Goal: Task Accomplishment & Management: Complete application form

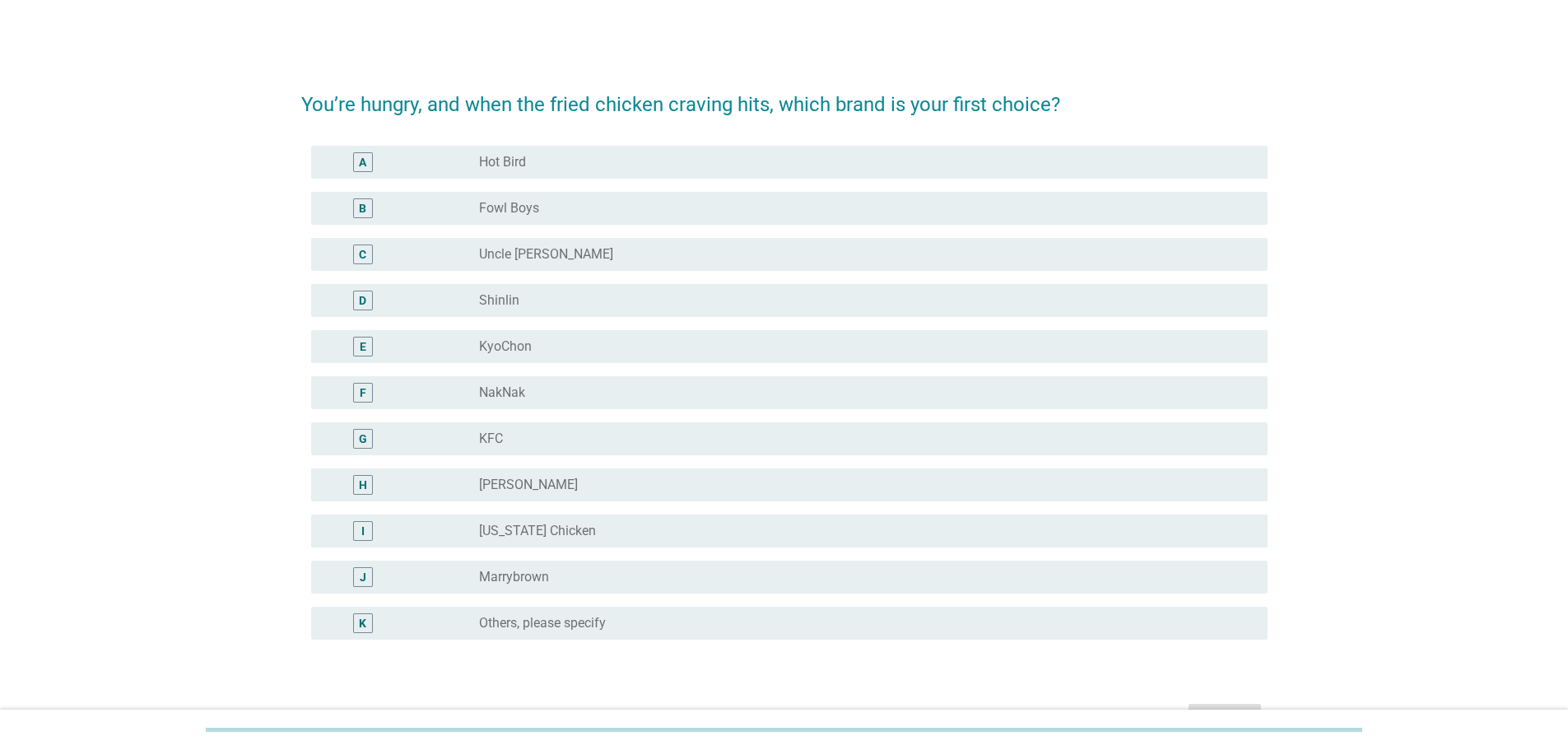
click at [574, 347] on div "radio_button_unchecked KyoChon" at bounding box center [860, 346] width 762 height 16
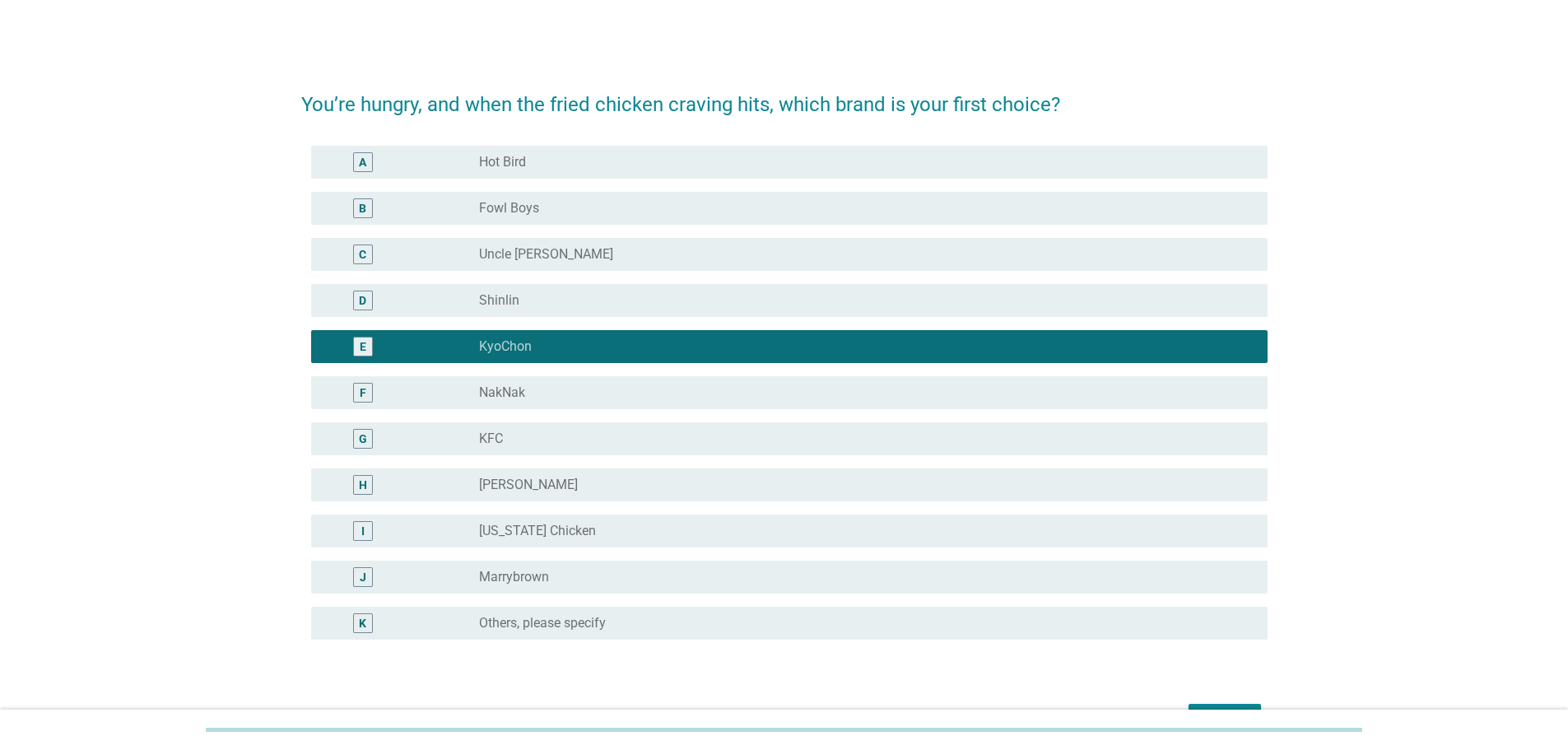
click at [512, 450] on div "G radio_button_unchecked KFC" at bounding box center [789, 439] width 956 height 33
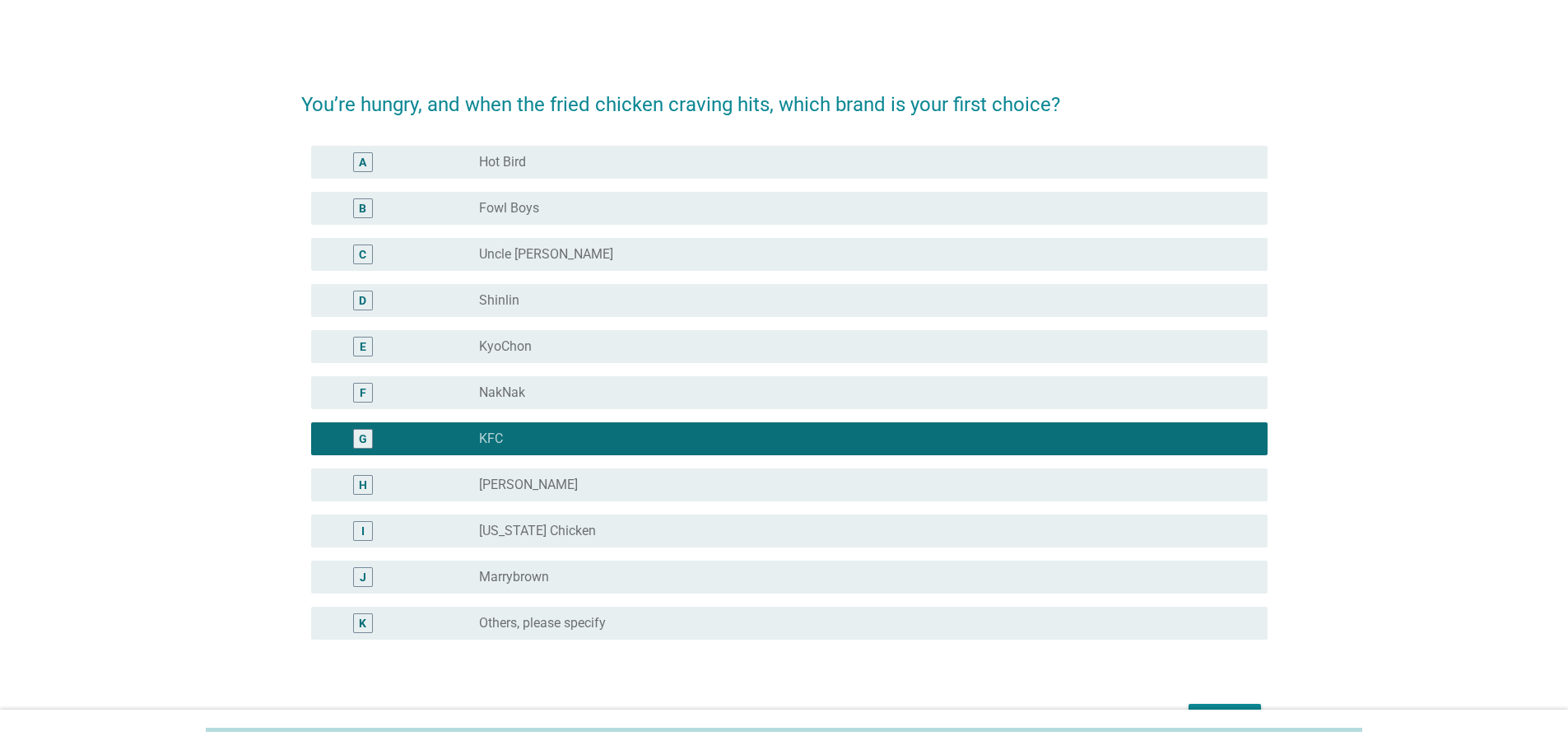
click at [628, 342] on div "radio_button_unchecked KyoChon" at bounding box center [860, 346] width 762 height 16
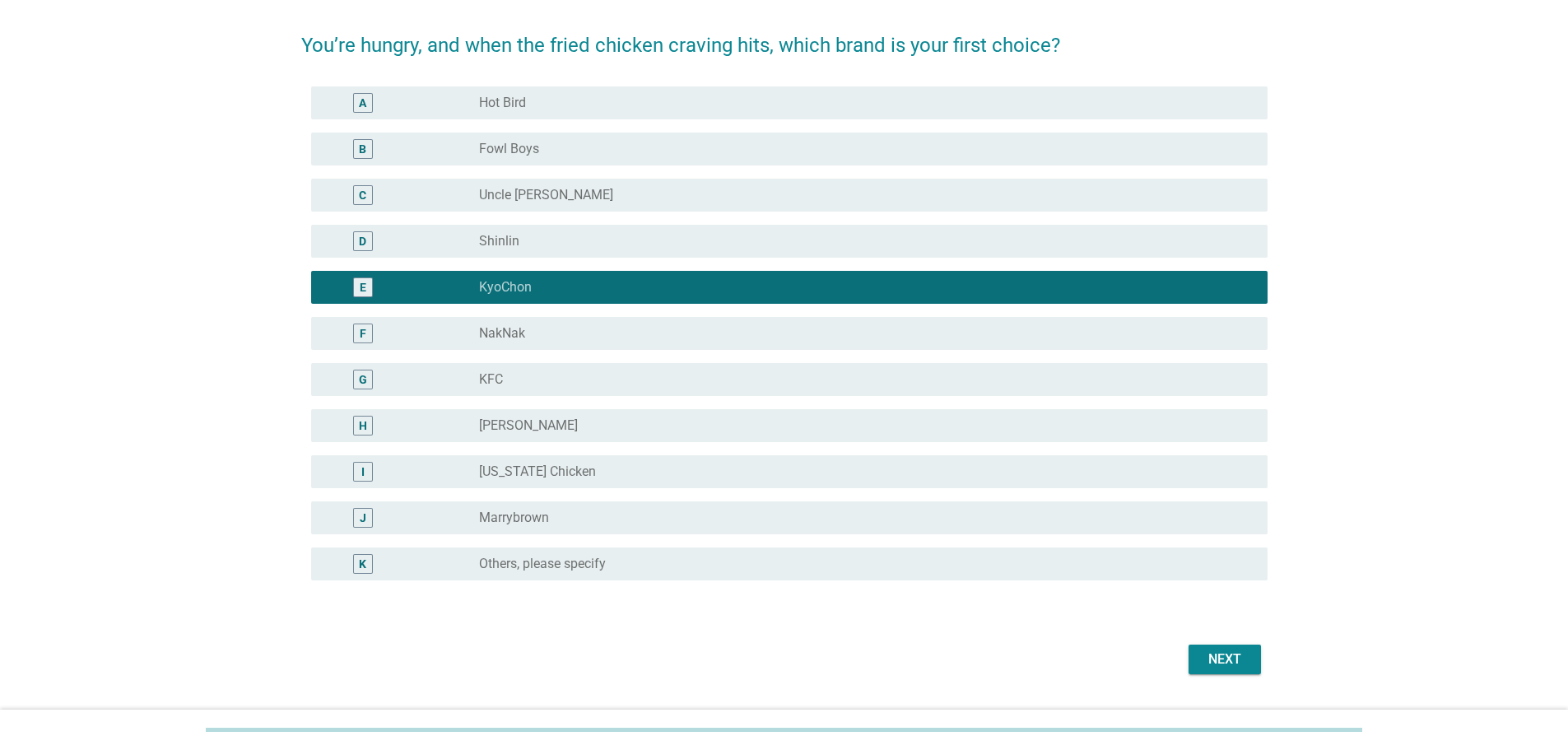
scroll to position [122, 0]
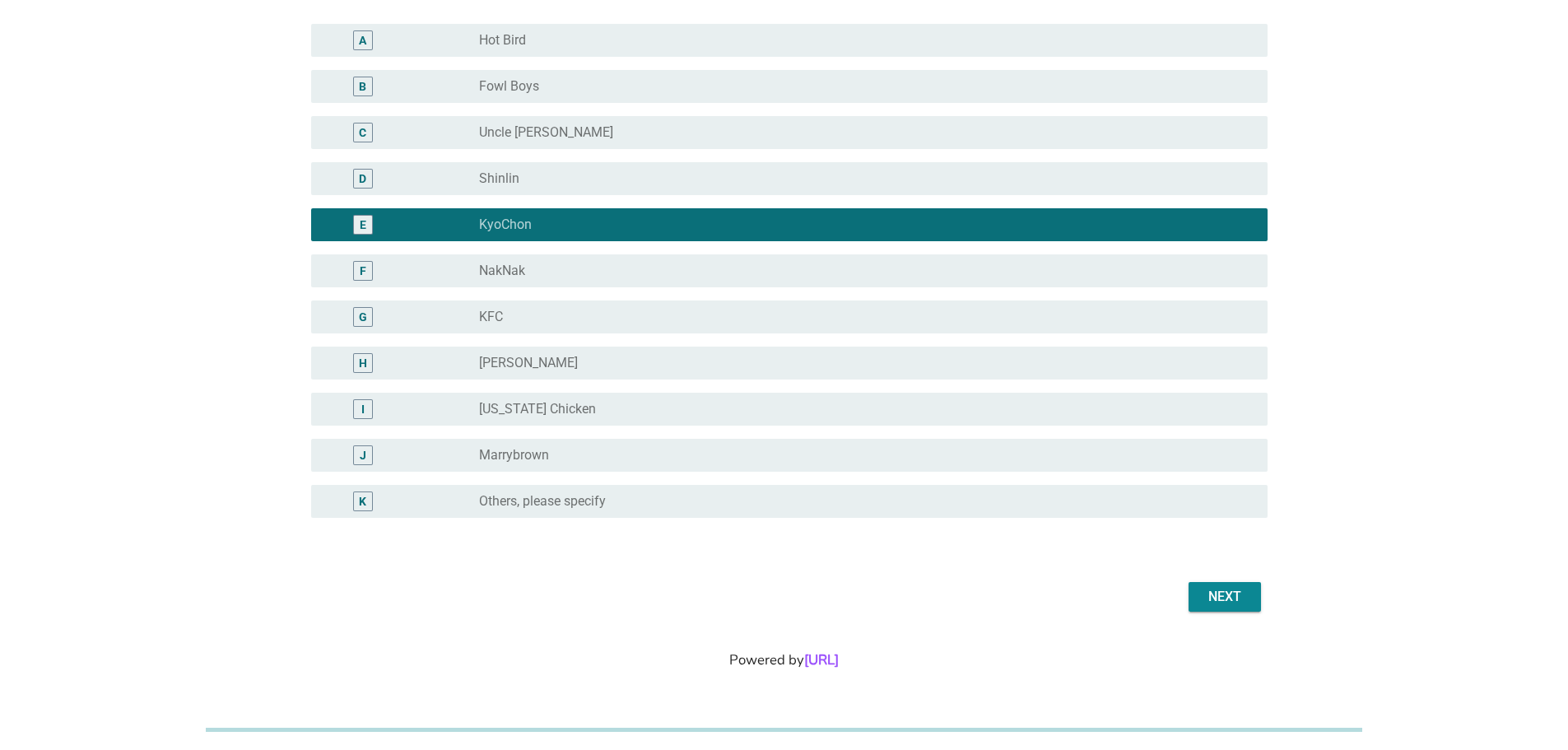
click at [1225, 602] on div "Next" at bounding box center [1224, 597] width 46 height 20
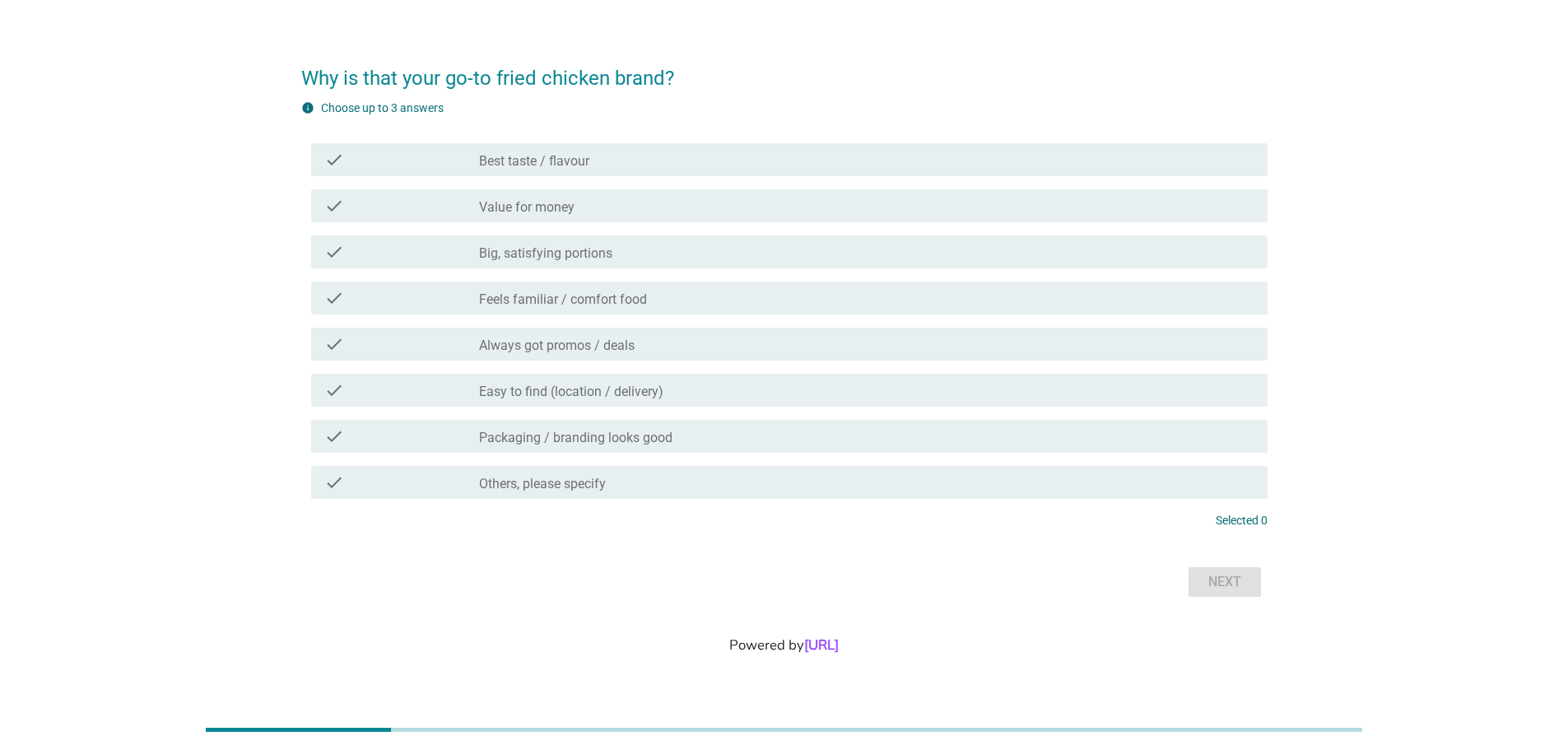
scroll to position [0, 0]
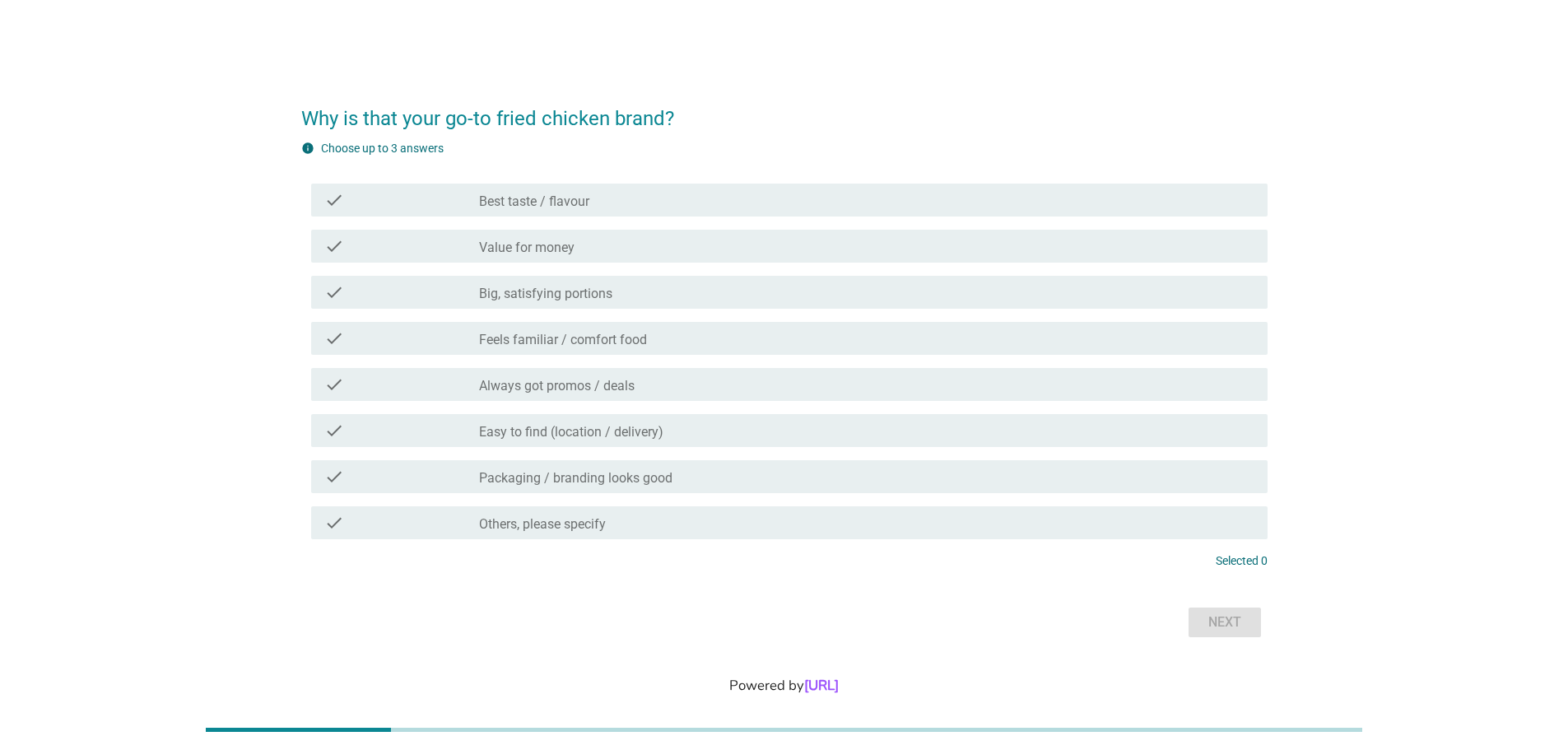
click at [556, 212] on div "check check_box_outline_blank Best taste / flavour" at bounding box center [789, 200] width 956 height 33
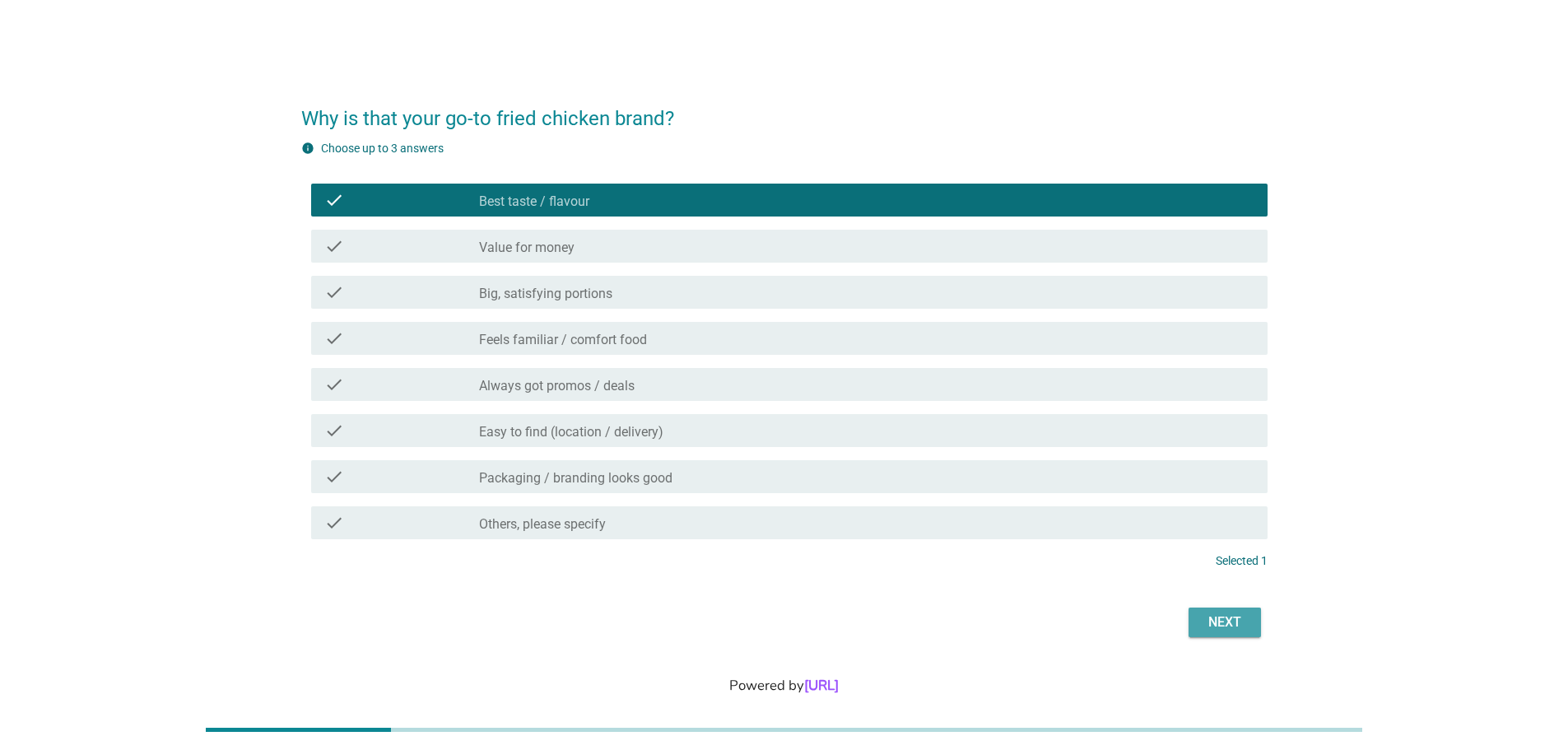
click at [1230, 619] on div "Next" at bounding box center [1224, 622] width 46 height 20
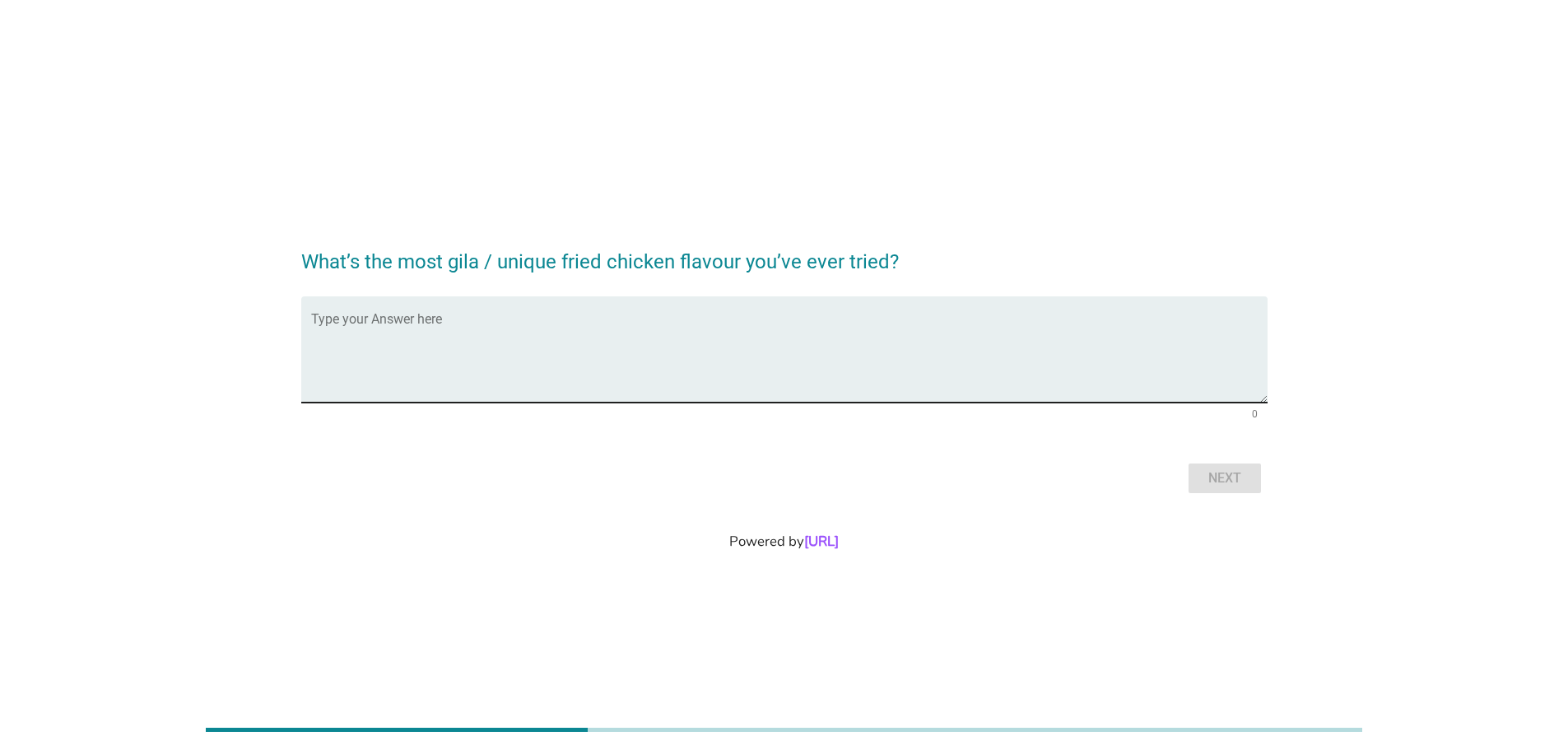
click at [453, 352] on textarea "Type your Answer here" at bounding box center [789, 359] width 956 height 86
click at [517, 262] on h2 "What’s the most gila / unique fried chicken flavour you’ve ever tried?" at bounding box center [784, 254] width 966 height 46
click at [501, 352] on textarea "Type your Answer here" at bounding box center [789, 359] width 956 height 86
click at [509, 261] on h2 "What’s the most gila / unique fried chicken flavour you’ve ever tried?" at bounding box center [784, 254] width 966 height 46
click at [503, 342] on textarea "Type your Answer here" at bounding box center [789, 359] width 956 height 86
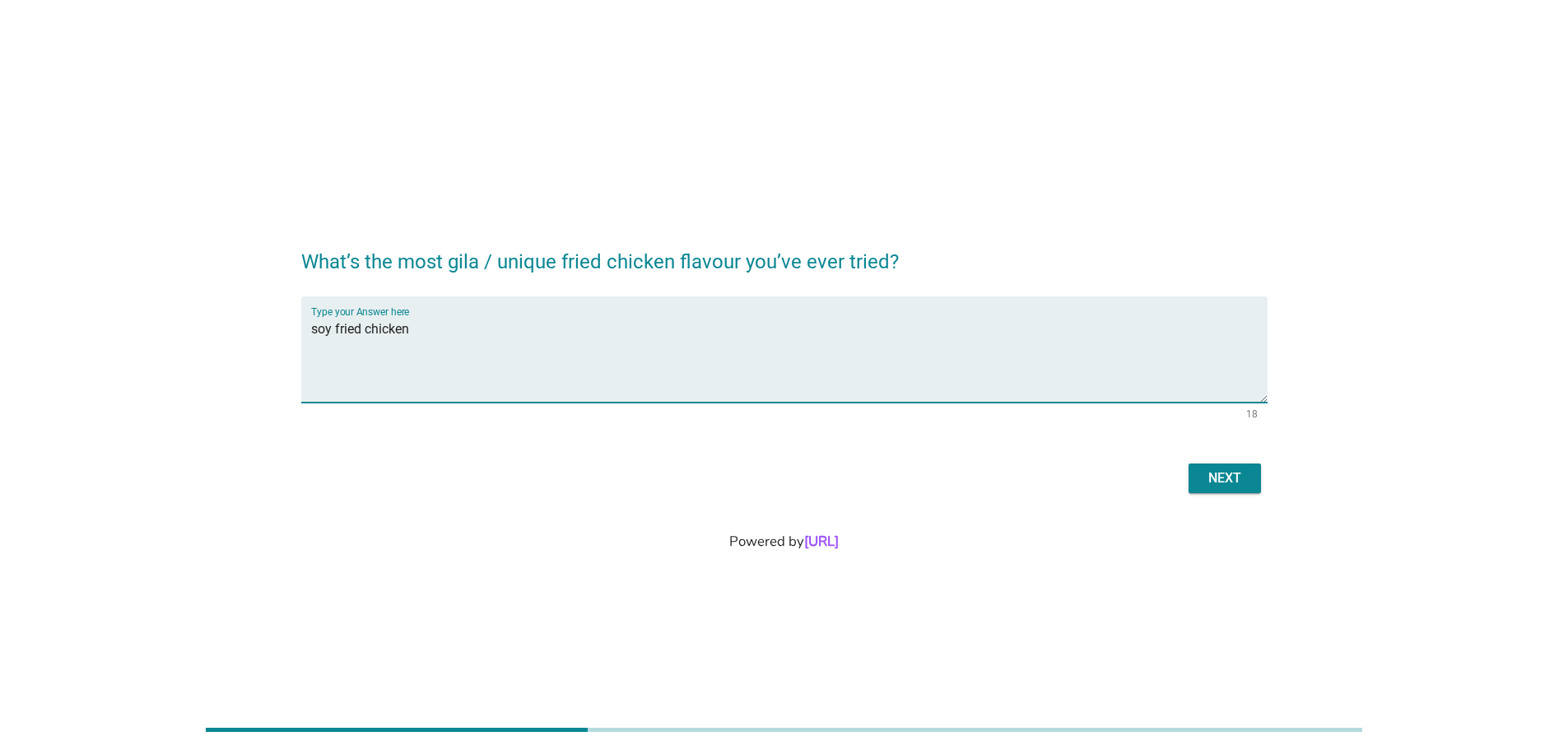
type textarea "soy fried chicken"
click at [1238, 494] on div "Next" at bounding box center [784, 478] width 966 height 39
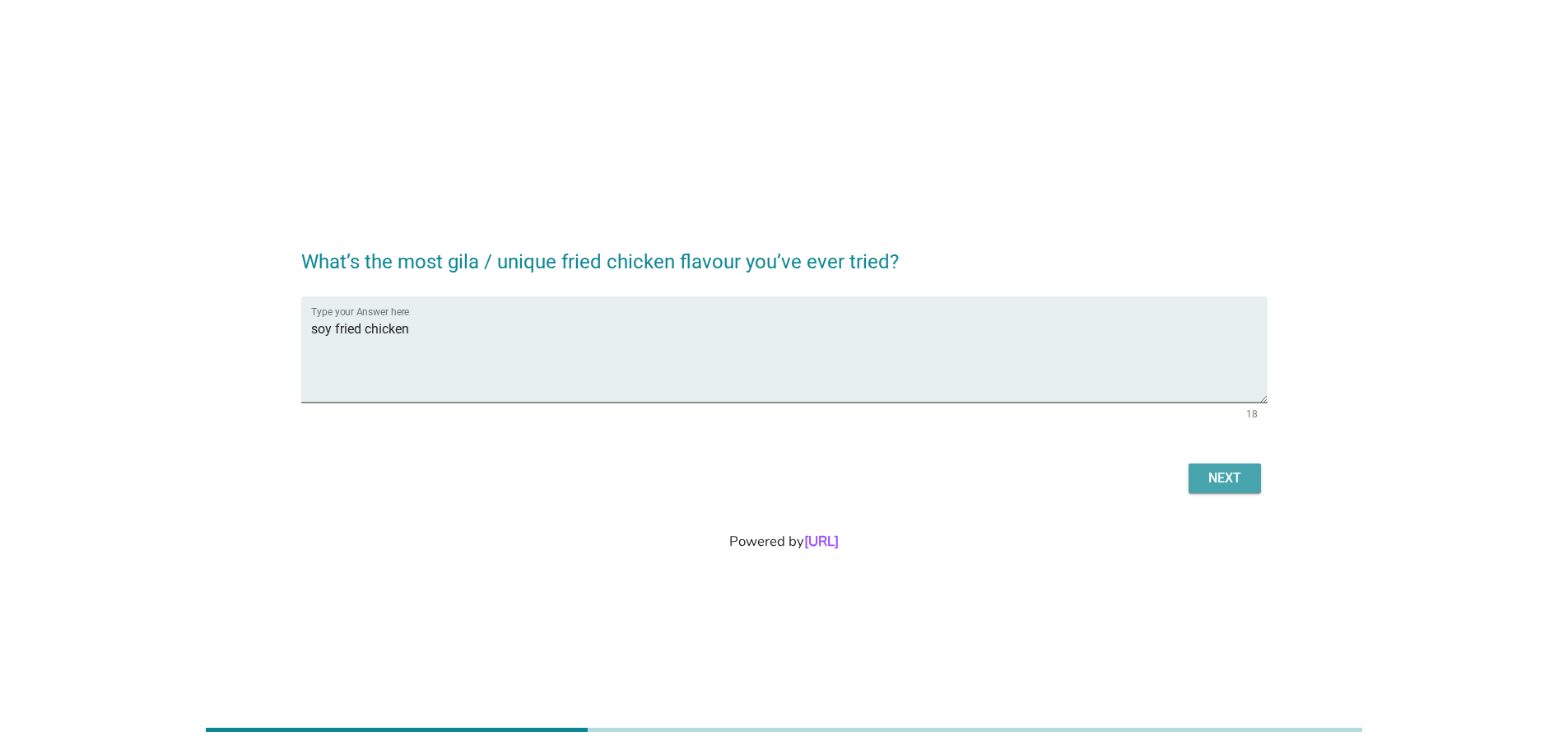
click at [1239, 477] on div "Next" at bounding box center [1224, 478] width 46 height 20
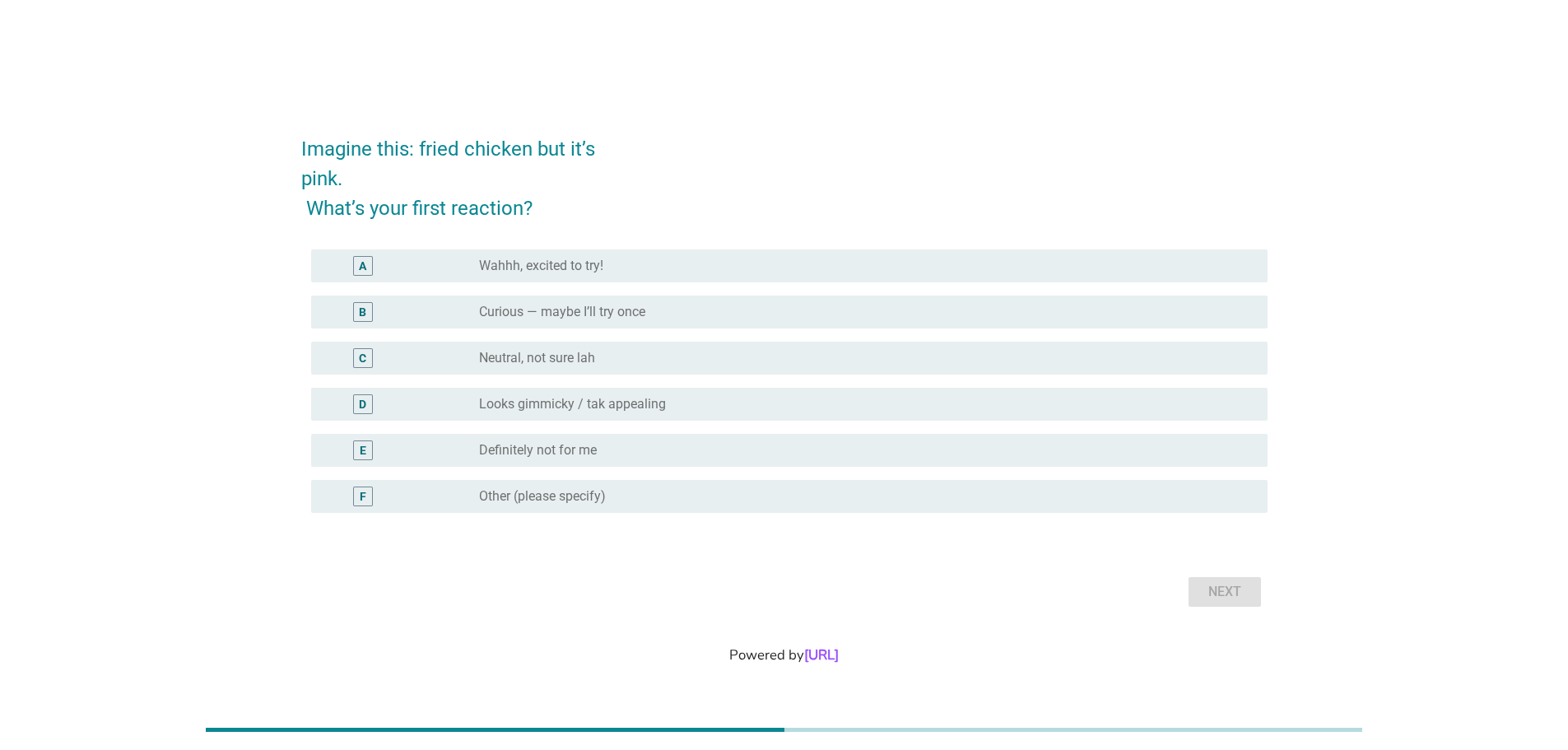
click at [701, 317] on div "radio_button_unchecked Curious — maybe I’ll try once" at bounding box center [860, 311] width 762 height 16
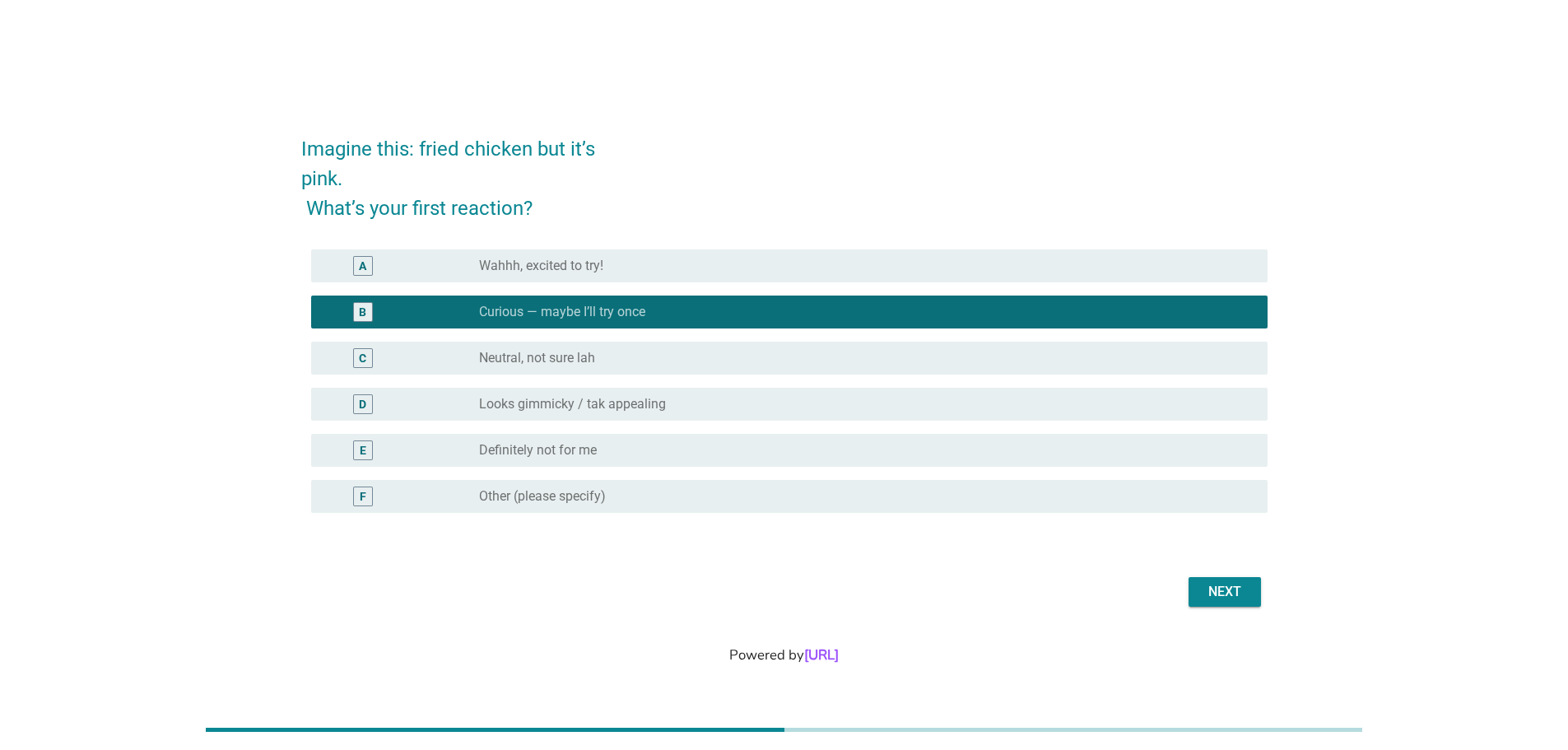
click at [688, 399] on div "radio_button_unchecked Looks gimmicky / tak appealing" at bounding box center [860, 403] width 762 height 16
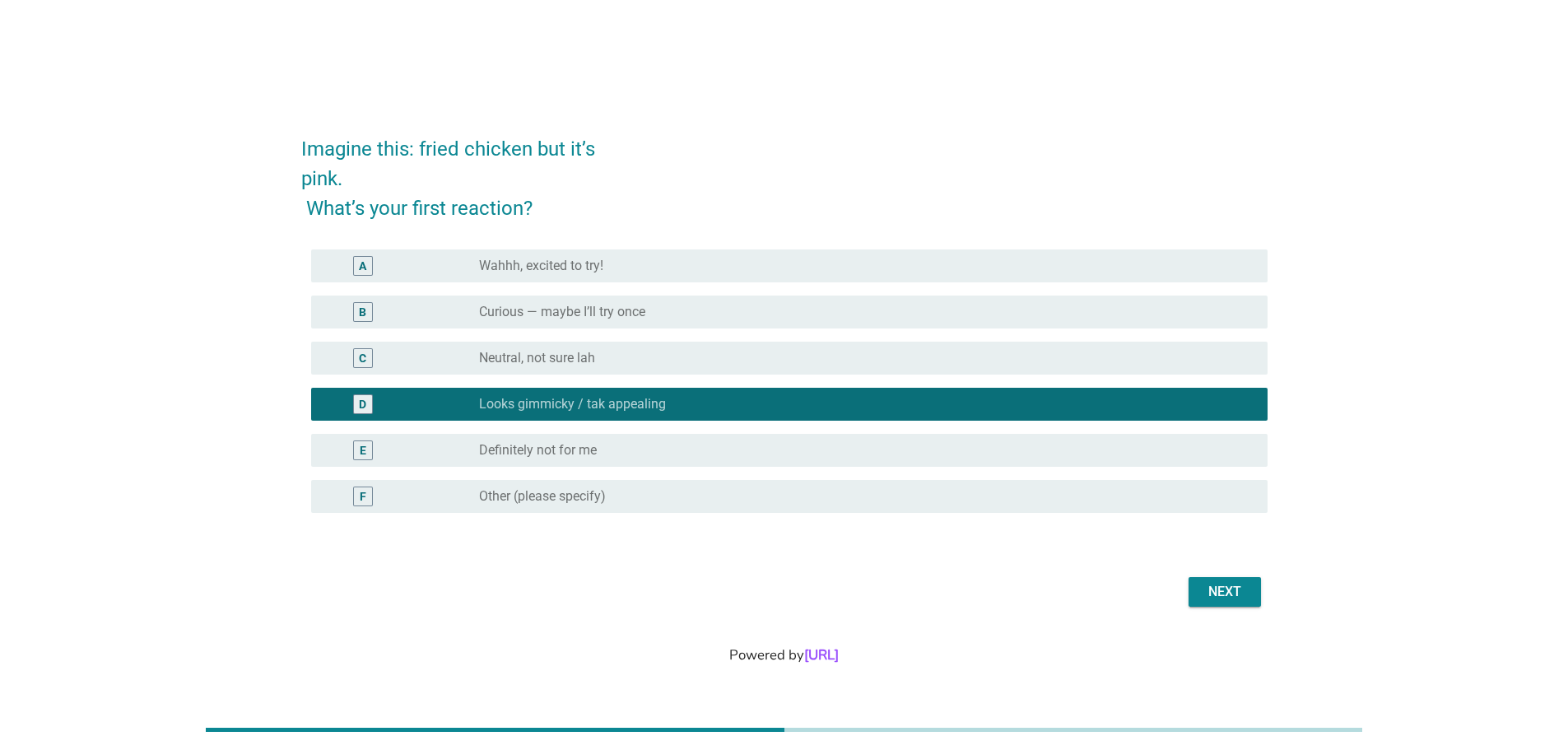
click at [1215, 589] on div "Next" at bounding box center [1224, 591] width 46 height 20
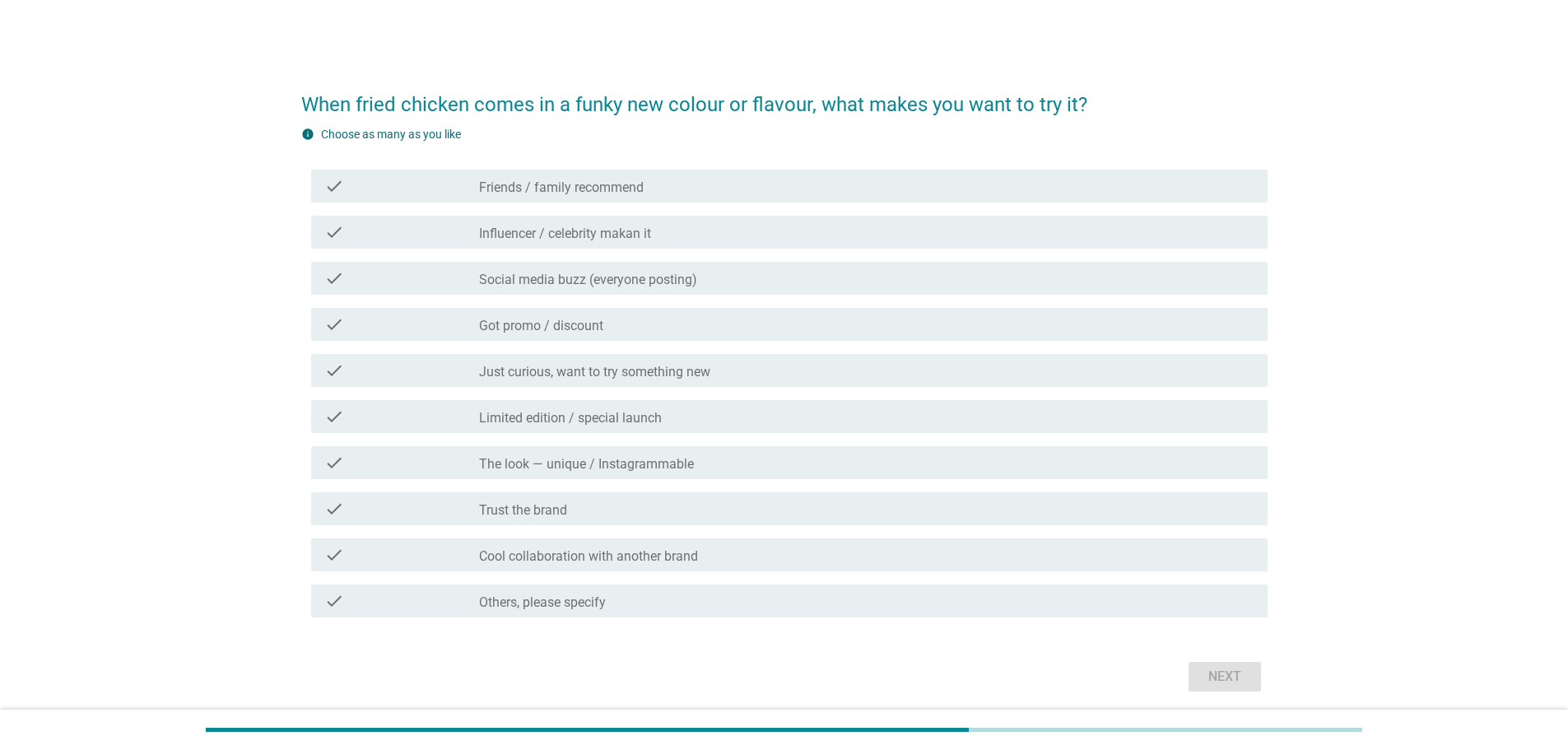
click at [743, 369] on div "check_box_outline_blank Just curious, want to try something new" at bounding box center [866, 370] width 775 height 20
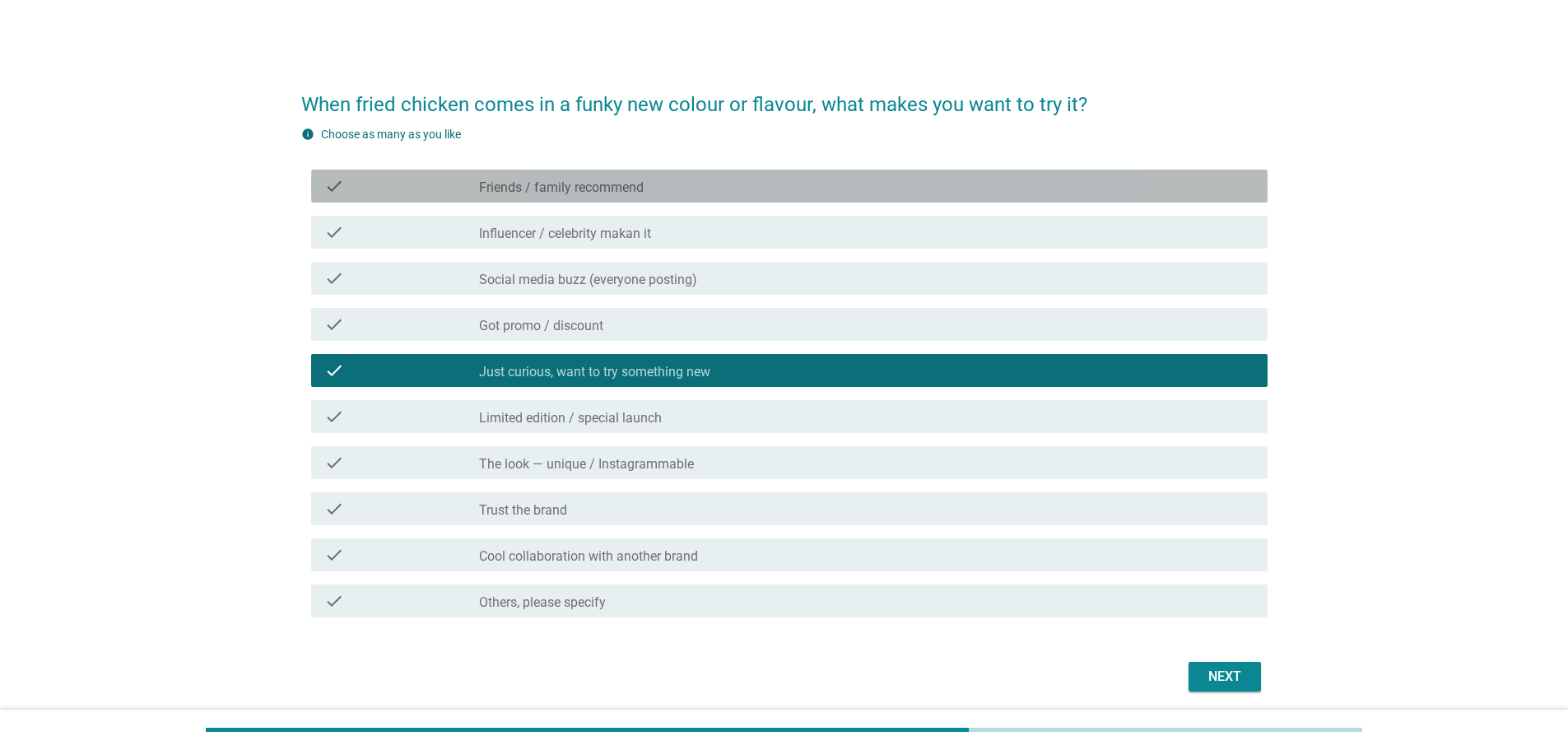
click at [719, 187] on div "check_box_outline_blank Friends / family recommend" at bounding box center [866, 186] width 775 height 20
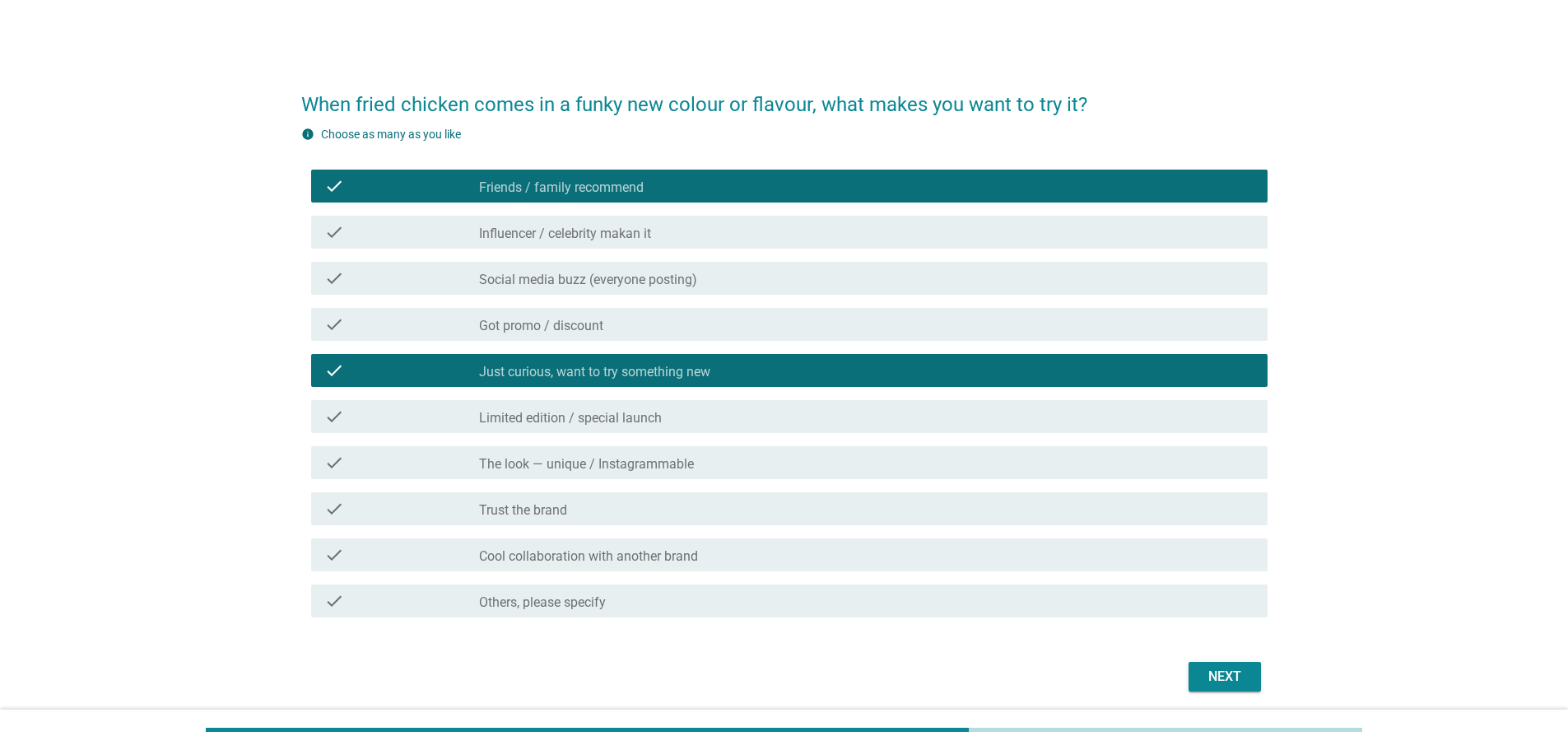
click at [1205, 670] on div "Next" at bounding box center [1224, 676] width 46 height 20
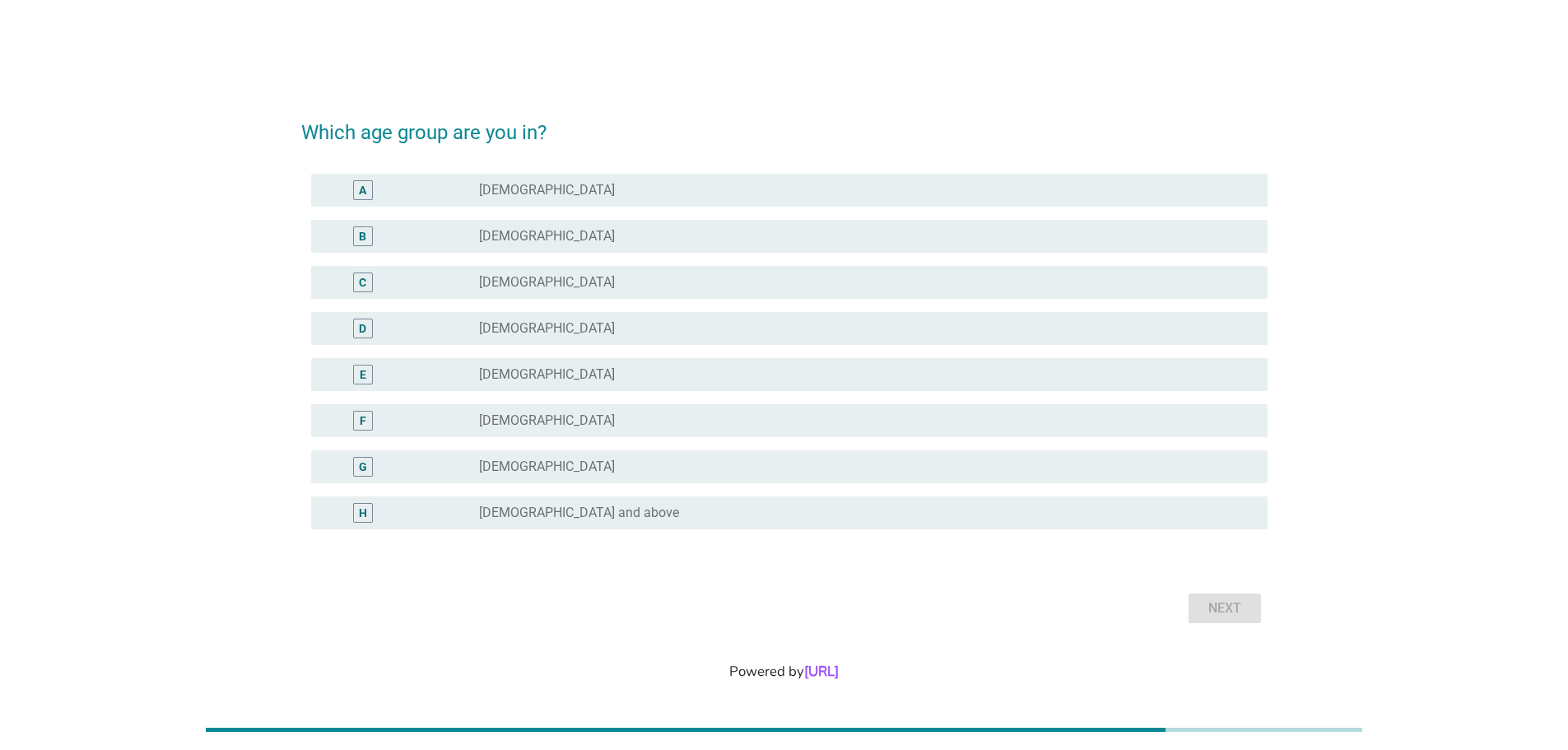
click at [511, 336] on div "radio_button_unchecked [DEMOGRAPHIC_DATA]" at bounding box center [866, 328] width 775 height 20
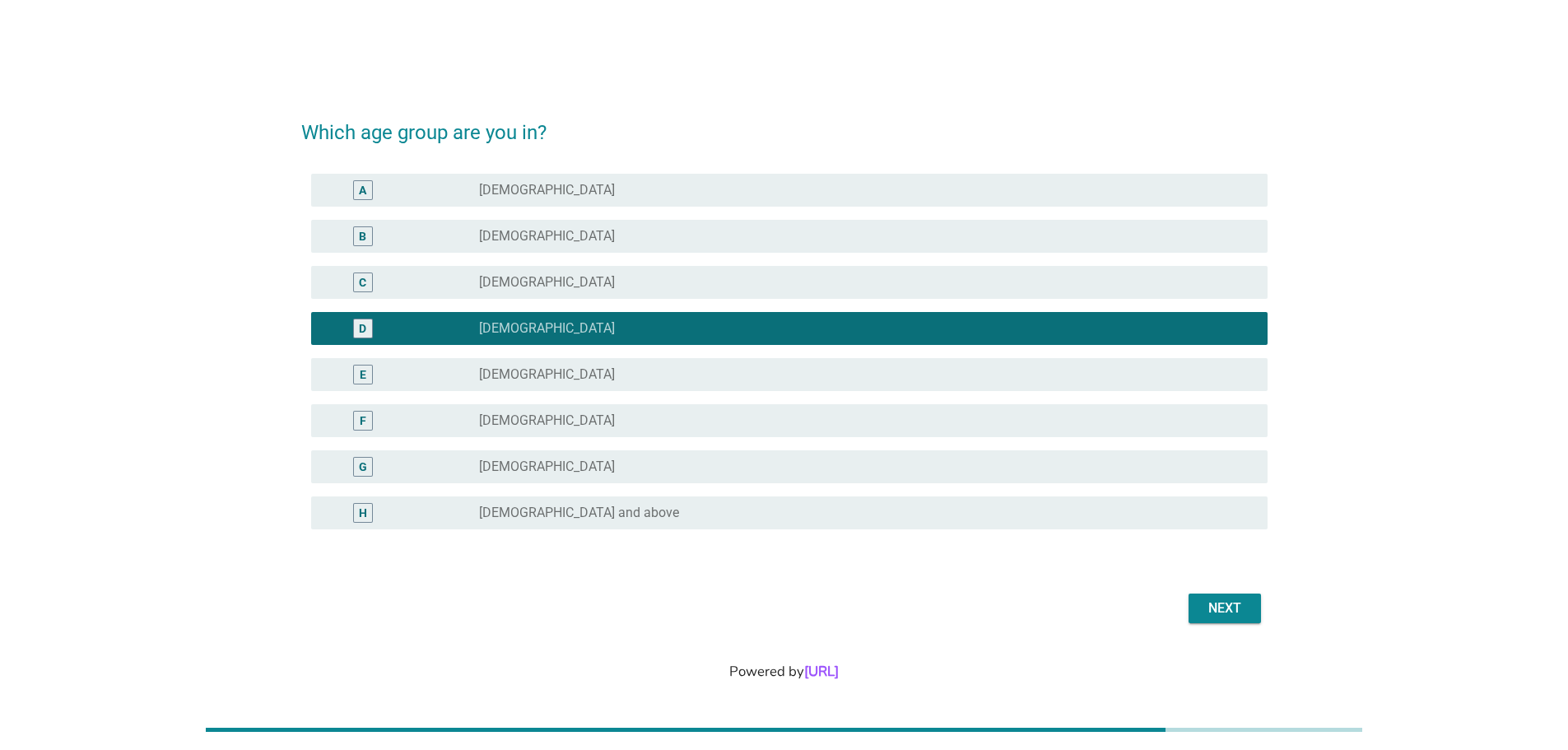
click at [1225, 603] on div "Next" at bounding box center [1224, 608] width 46 height 20
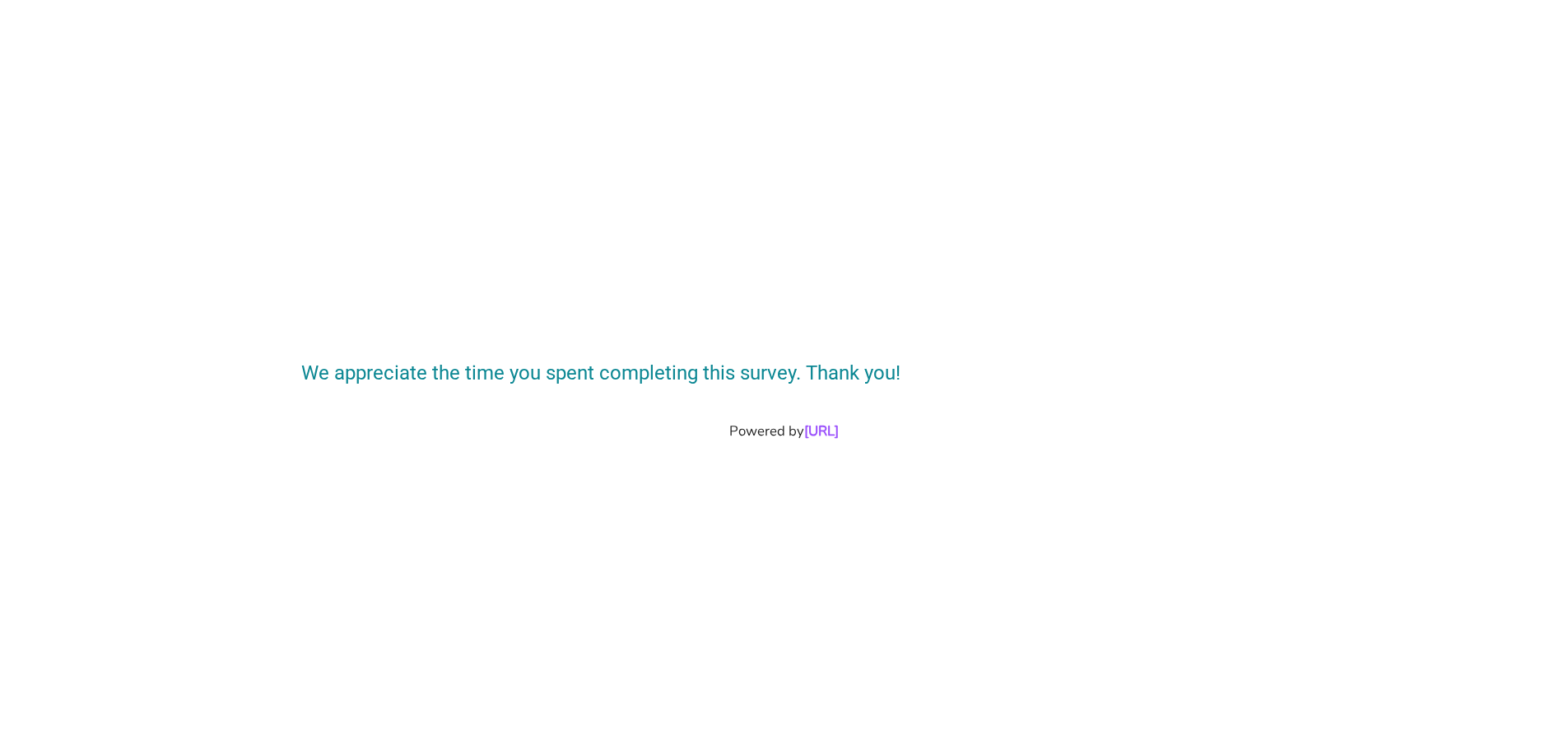
click at [623, 511] on div "We appreciate the time you spent completing this survey. Thank you! Powered by …" at bounding box center [784, 375] width 1568 height 750
drag, startPoint x: 585, startPoint y: 381, endPoint x: 931, endPoint y: 380, distance: 346.0
click at [931, 380] on h2 "We appreciate the time you spent completing this survey. Thank you!" at bounding box center [784, 365] width 966 height 46
click at [932, 380] on h2 "We appreciate the time you spent completing this survey. Thank you!" at bounding box center [784, 365] width 966 height 46
